Goal: Transaction & Acquisition: Purchase product/service

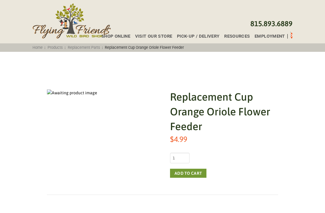
scroll to position [15, 0]
click at [69, 93] on img at bounding box center [72, 92] width 50 height 7
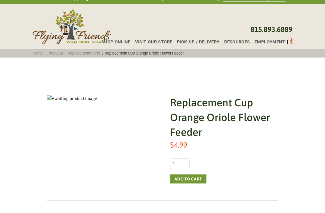
scroll to position [0, 0]
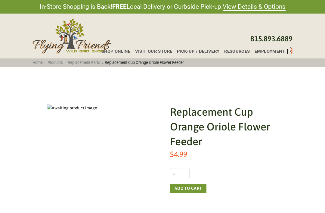
click at [123, 51] on span "Shop Online" at bounding box center [115, 51] width 29 height 5
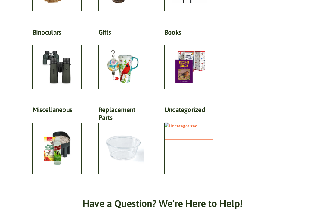
scroll to position [311, 0]
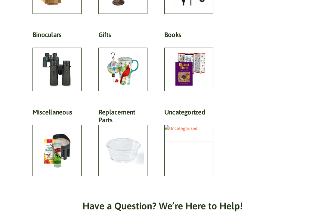
click at [132, 127] on h2 "Replacement Parts (18)" at bounding box center [122, 117] width 49 height 19
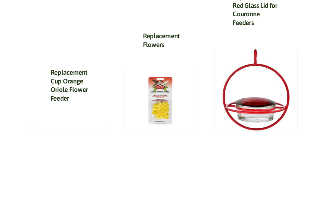
scroll to position [594, 0]
click at [69, 68] on link "Replacement Cup Orange Oriole Flower Feeder" at bounding box center [69, 85] width 37 height 34
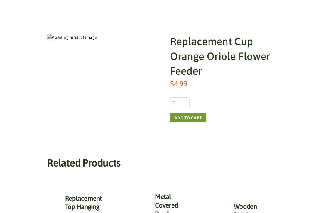
scroll to position [68, 0]
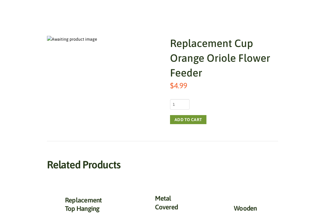
click at [74, 38] on img at bounding box center [72, 39] width 50 height 7
click at [72, 40] on img at bounding box center [72, 39] width 50 height 7
click at [73, 40] on img at bounding box center [72, 39] width 50 height 7
click at [192, 121] on button "Add to cart" at bounding box center [188, 119] width 36 height 9
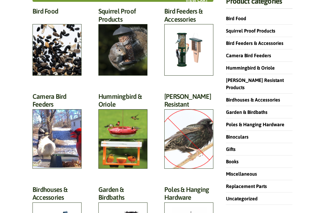
scroll to position [92, 0]
click at [132, 112] on h2 "Hummingbird & Oriole (46)" at bounding box center [122, 101] width 49 height 19
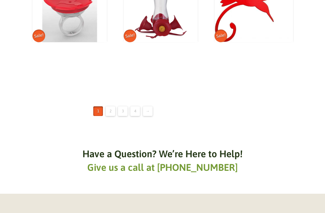
scroll to position [963, 0]
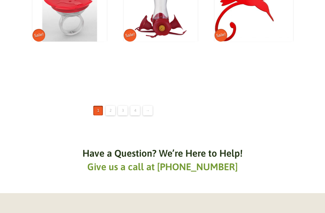
click at [112, 106] on link "2" at bounding box center [111, 111] width 10 height 10
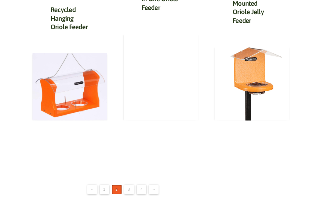
scroll to position [865, 0]
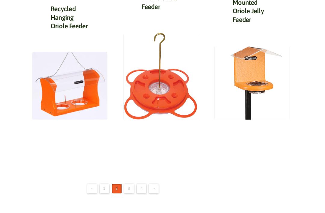
click at [128, 185] on link "3" at bounding box center [129, 189] width 10 height 10
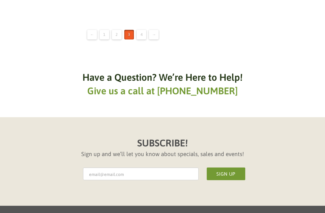
scroll to position [1009, 0]
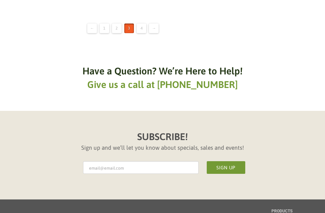
click at [142, 28] on link "4" at bounding box center [142, 28] width 10 height 10
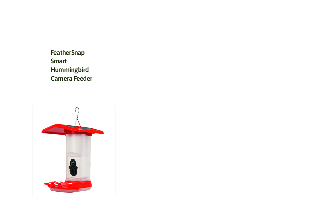
scroll to position [1008, 0]
